Goal: Information Seeking & Learning: Learn about a topic

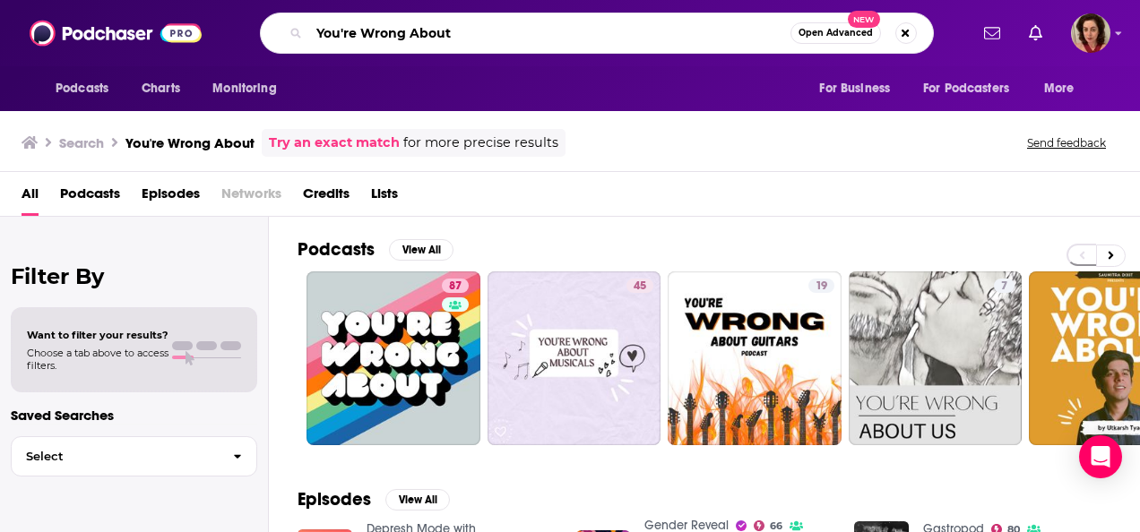
drag, startPoint x: 494, startPoint y: 46, endPoint x: 305, endPoint y: 71, distance: 190.8
click at [305, 71] on div "Podcasts Charts Monitoring You're Wrong About Open Advanced New For Business Fo…" at bounding box center [570, 55] width 1140 height 111
type input "[PERSON_NAME] sports talk"
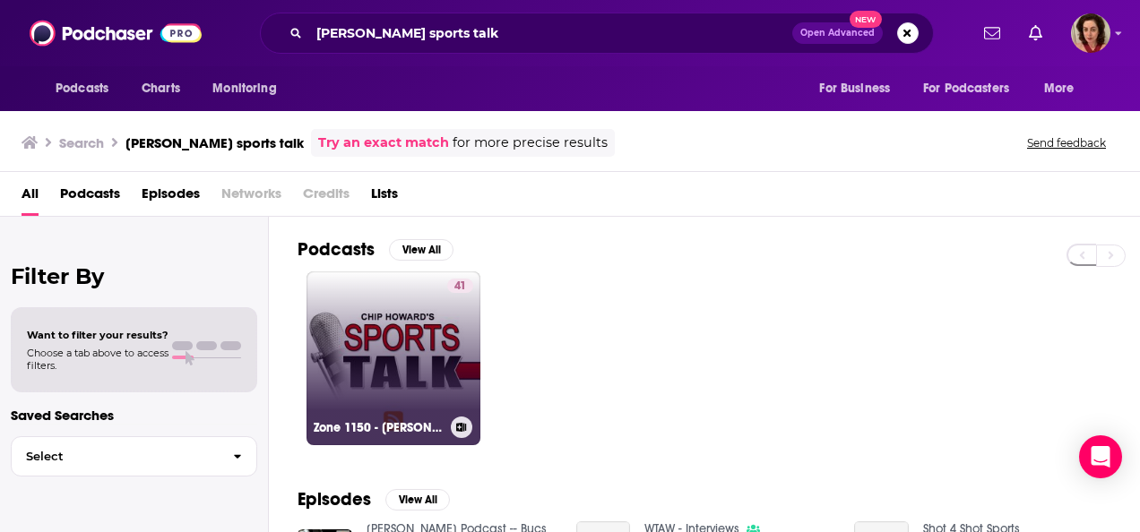
click at [400, 350] on link "41 Zone 1150 - [PERSON_NAME] SportsTalk" at bounding box center [393, 359] width 174 height 174
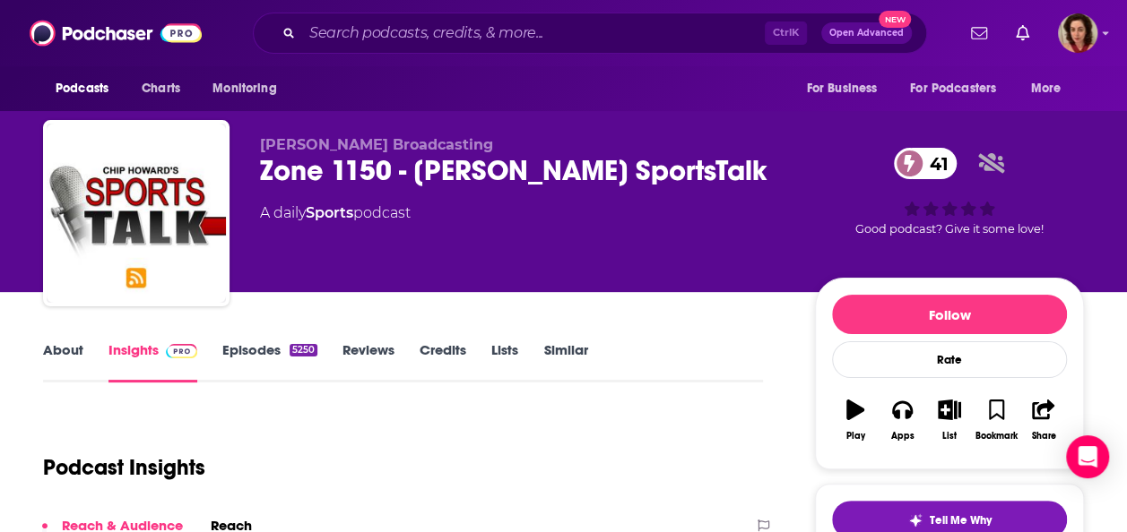
click at [437, 351] on link "Credits" at bounding box center [442, 361] width 47 height 41
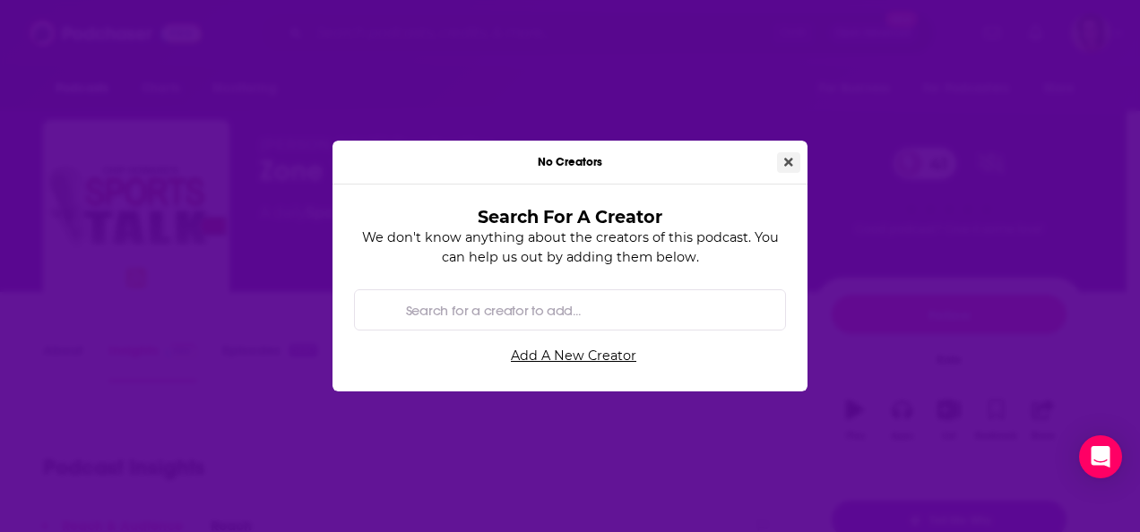
click at [784, 163] on icon "Close" at bounding box center [788, 162] width 9 height 13
